Goal: Check status: Check status

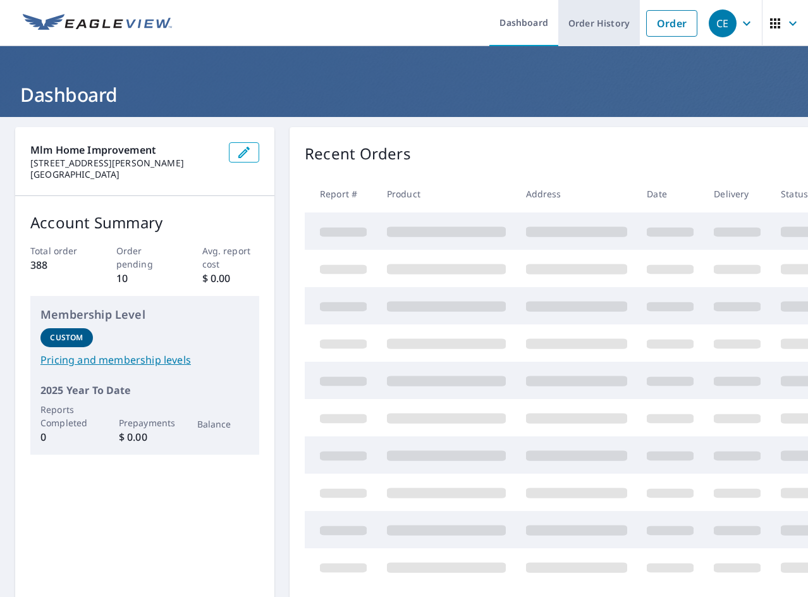
click at [588, 24] on link "Order History" at bounding box center [599, 23] width 82 height 46
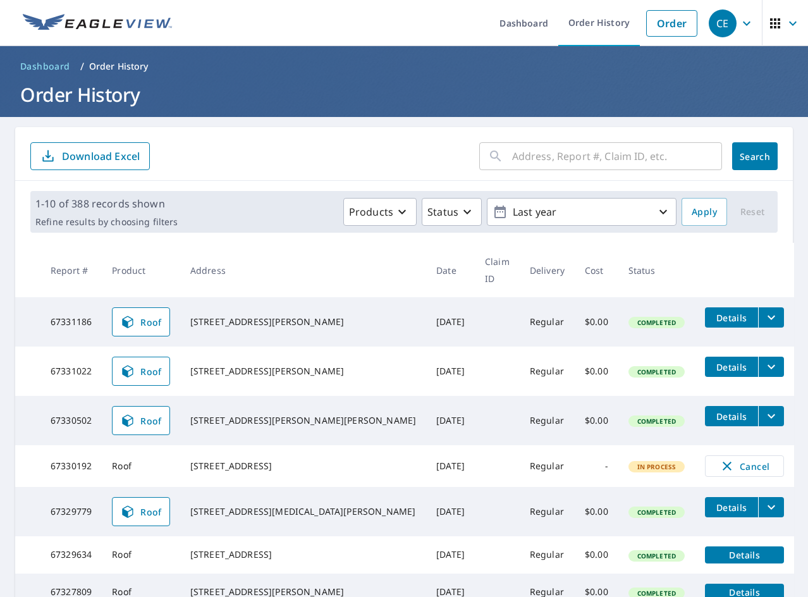
click at [540, 164] on input "text" at bounding box center [617, 155] width 210 height 35
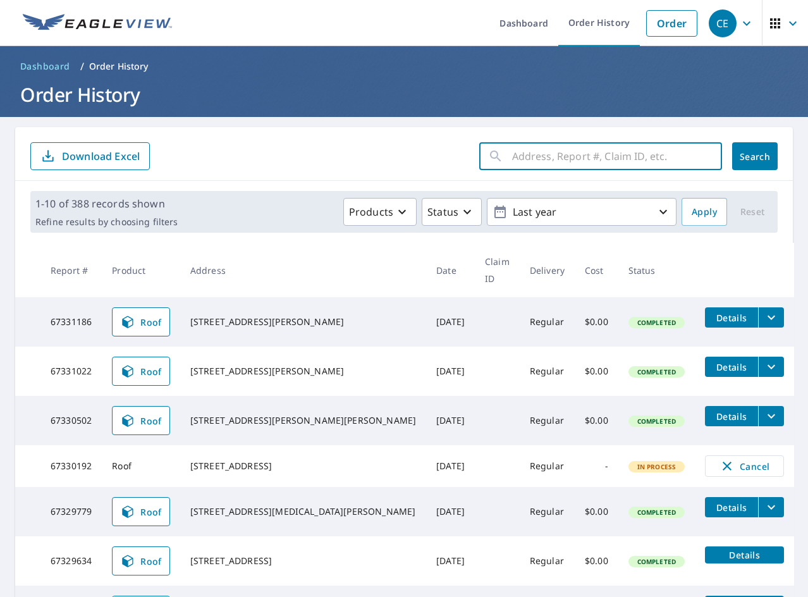
paste input "[GEOGRAPHIC_DATA]"
type input "[GEOGRAPHIC_DATA]"
click button "Search" at bounding box center [754, 156] width 45 height 28
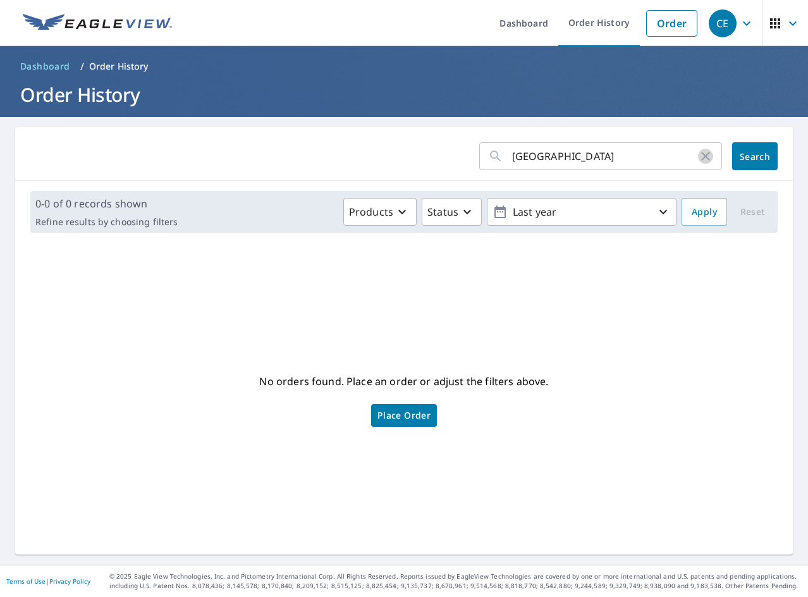
click at [698, 156] on icon "button" at bounding box center [705, 156] width 15 height 15
click at [597, 11] on link "Order History" at bounding box center [599, 23] width 82 height 46
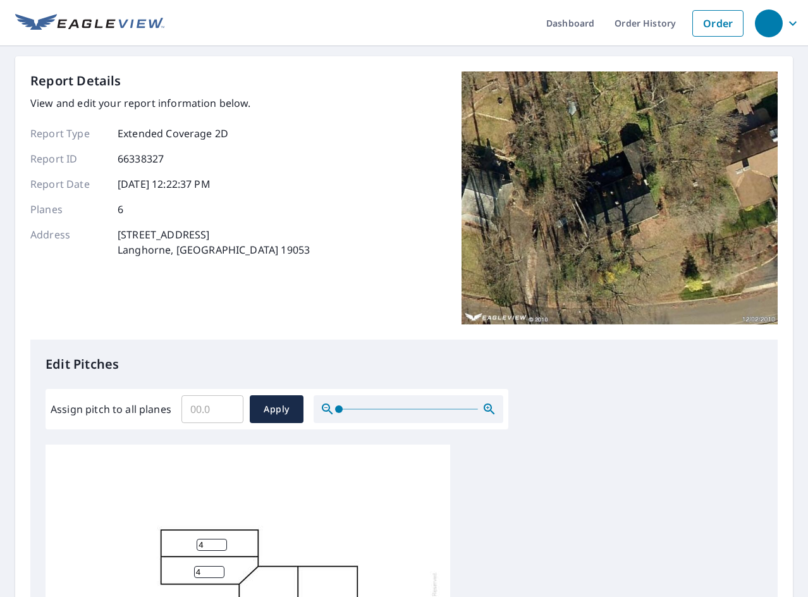
click at [370, 261] on div "Report Details View and edit your report information below. Report Type Extende…" at bounding box center [403, 205] width 747 height 268
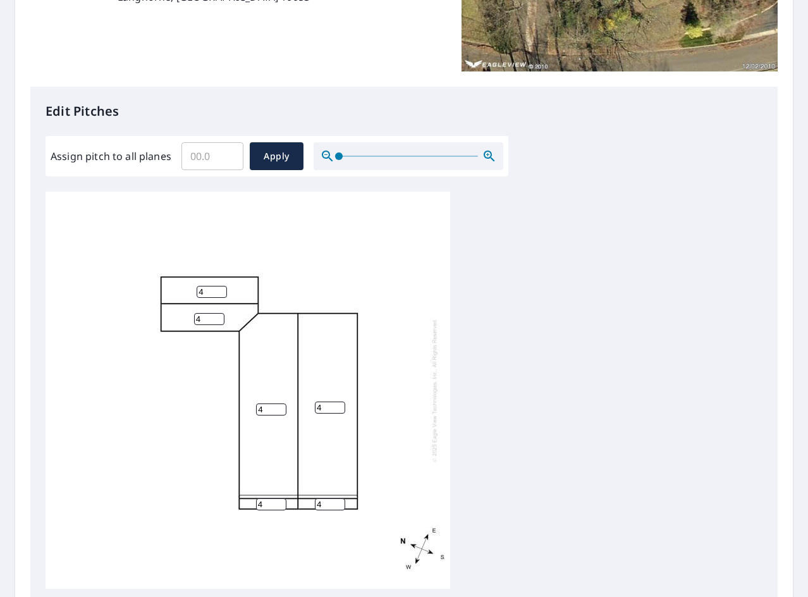
scroll to position [404, 0]
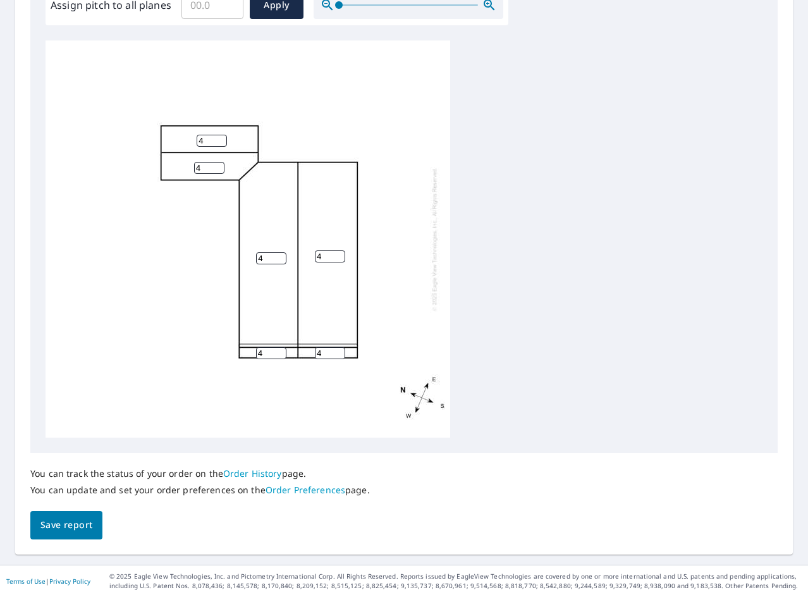
click at [254, 471] on link "Order History" at bounding box center [252, 473] width 59 height 12
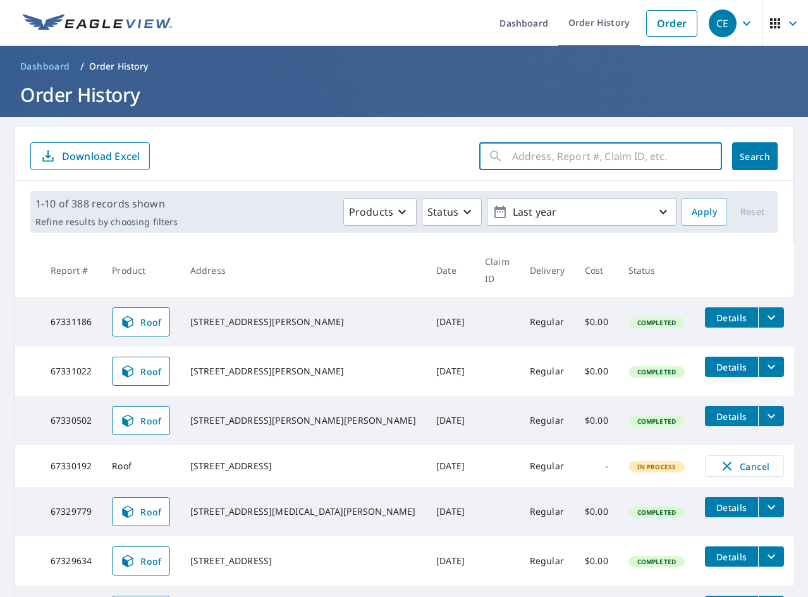
click at [512, 153] on input "text" at bounding box center [617, 155] width 210 height 35
paste input "[GEOGRAPHIC_DATA]"
type input "[GEOGRAPHIC_DATA]"
click at [732, 162] on button "Search" at bounding box center [754, 156] width 45 height 28
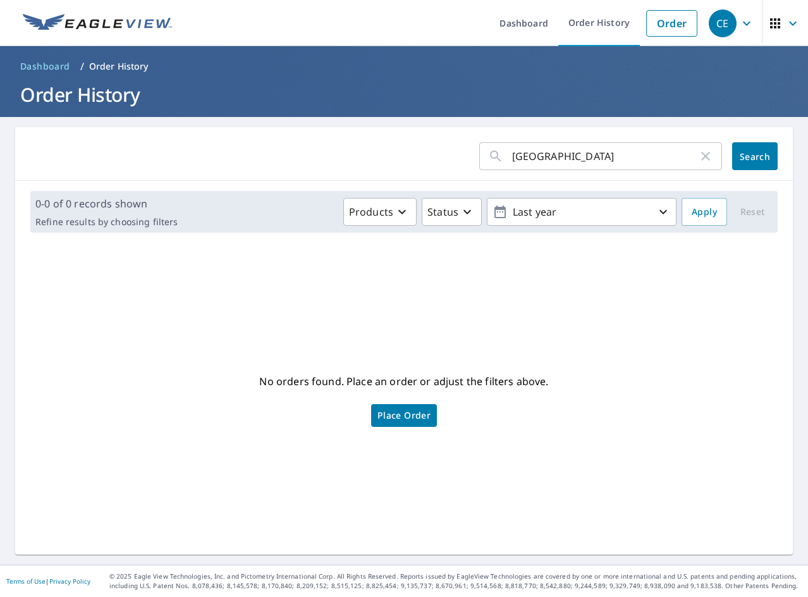
click at [554, 370] on div "No orders found. Place an order or adjust the filters above. Place Order" at bounding box center [403, 398] width 757 height 291
click at [408, 416] on span "Place Order" at bounding box center [403, 415] width 53 height 6
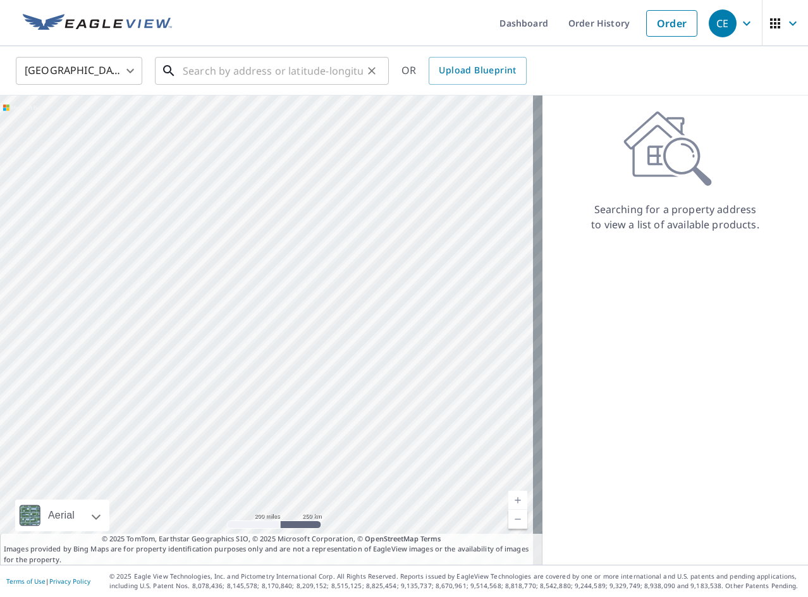
click at [227, 68] on input "text" at bounding box center [273, 70] width 180 height 35
